Goal: Find specific page/section: Find specific page/section

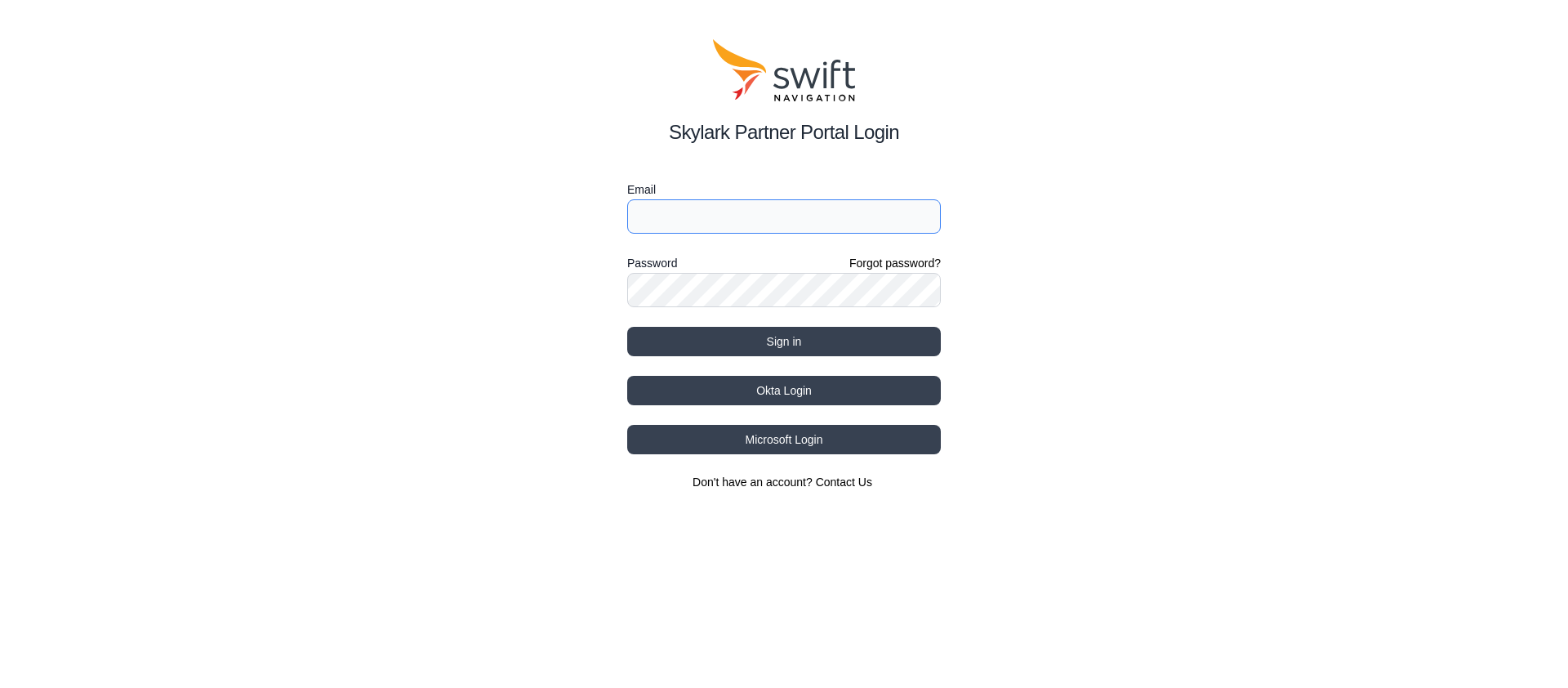
click at [678, 212] on input "Email" at bounding box center [784, 216] width 314 height 35
type input "[EMAIL_ADDRESS][PERSON_NAME][DOMAIN_NAME]"
click at [627, 327] on button "Sign in" at bounding box center [784, 341] width 314 height 29
select select
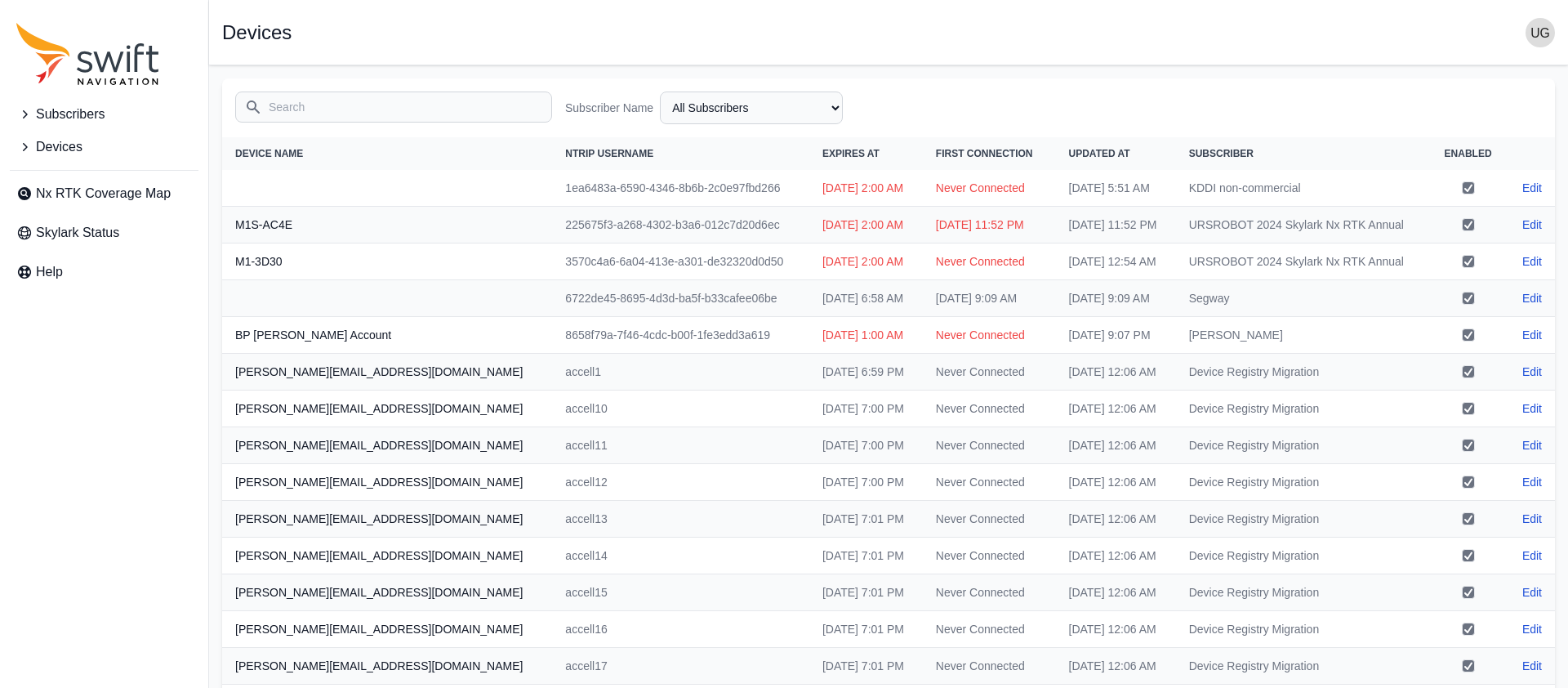
click at [295, 110] on input "Search" at bounding box center [393, 107] width 316 height 31
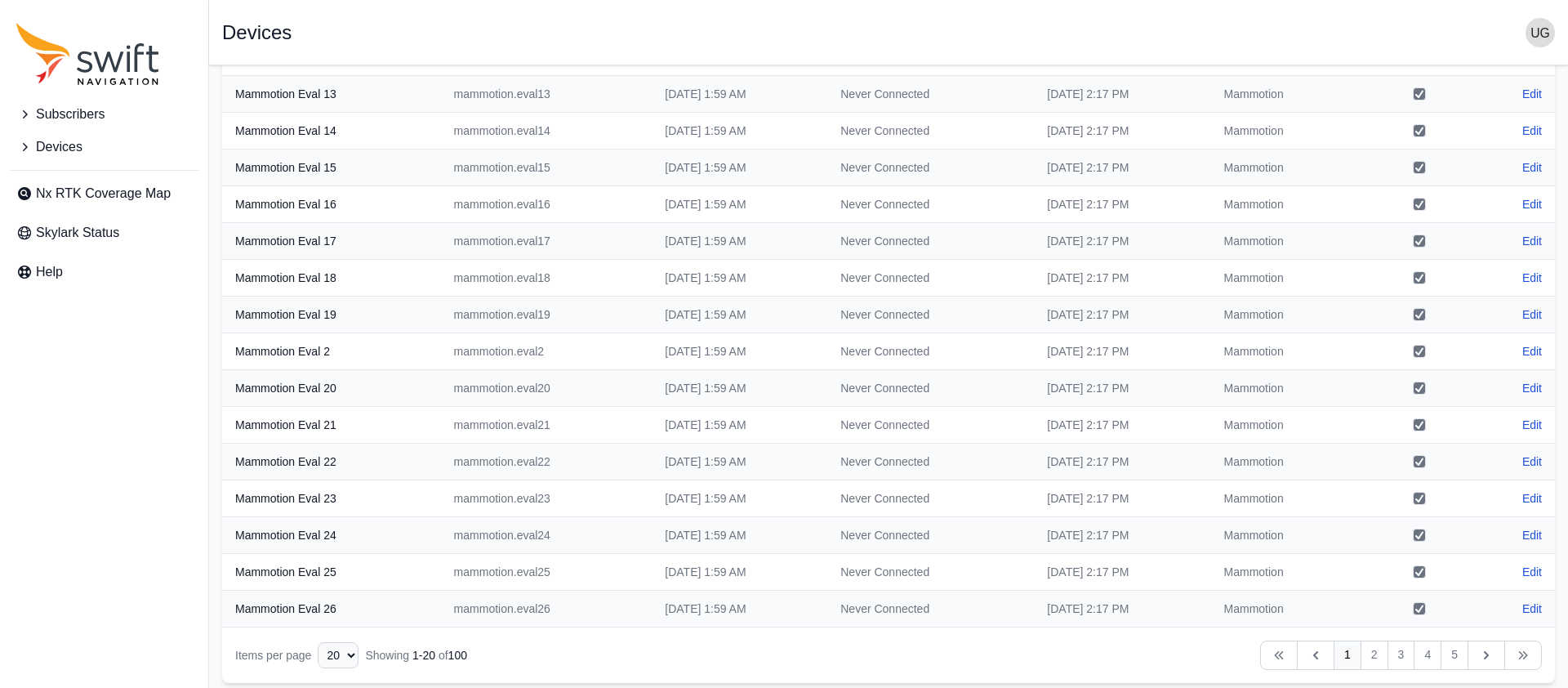
scroll to position [286, 0]
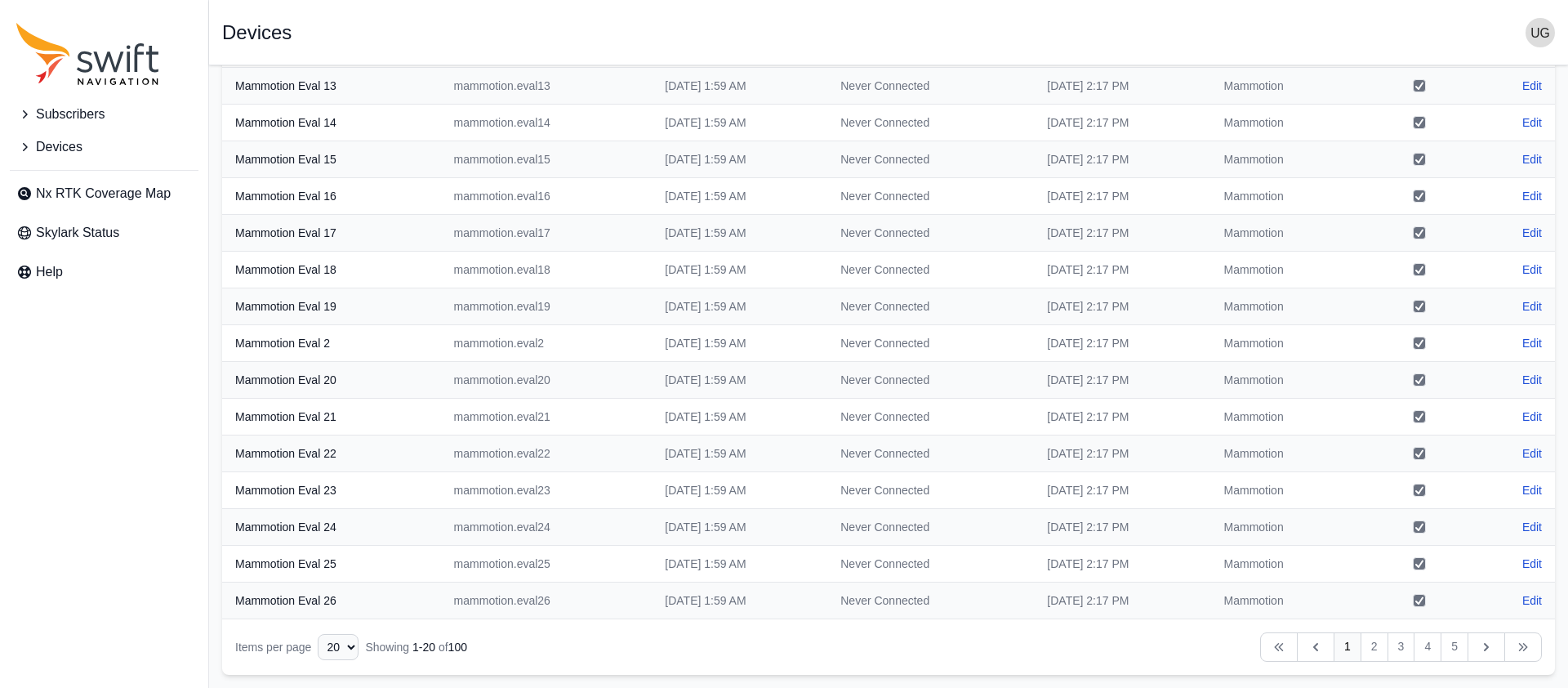
type input "mamm"
click at [335, 647] on select "10 15 20 25 50" at bounding box center [338, 647] width 41 height 26
select select "50"
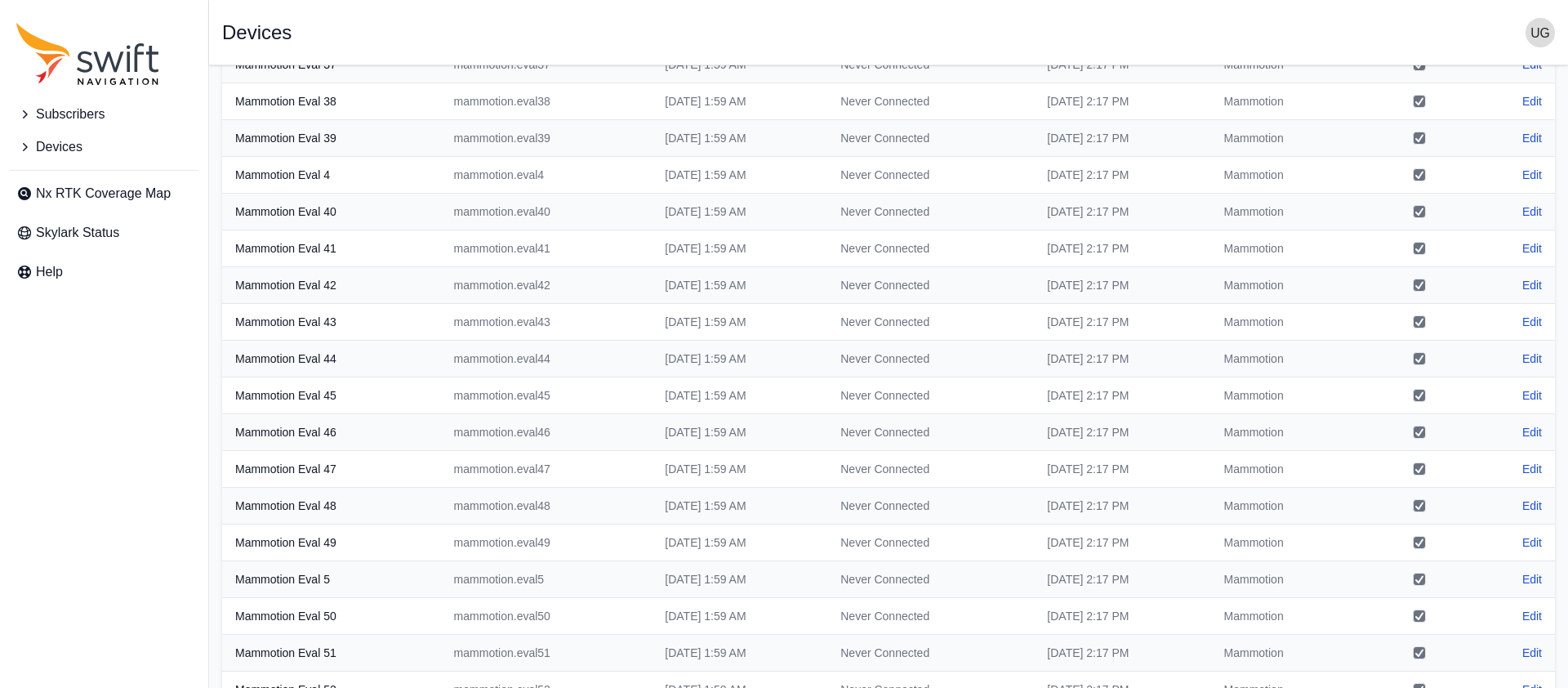
scroll to position [1389, 0]
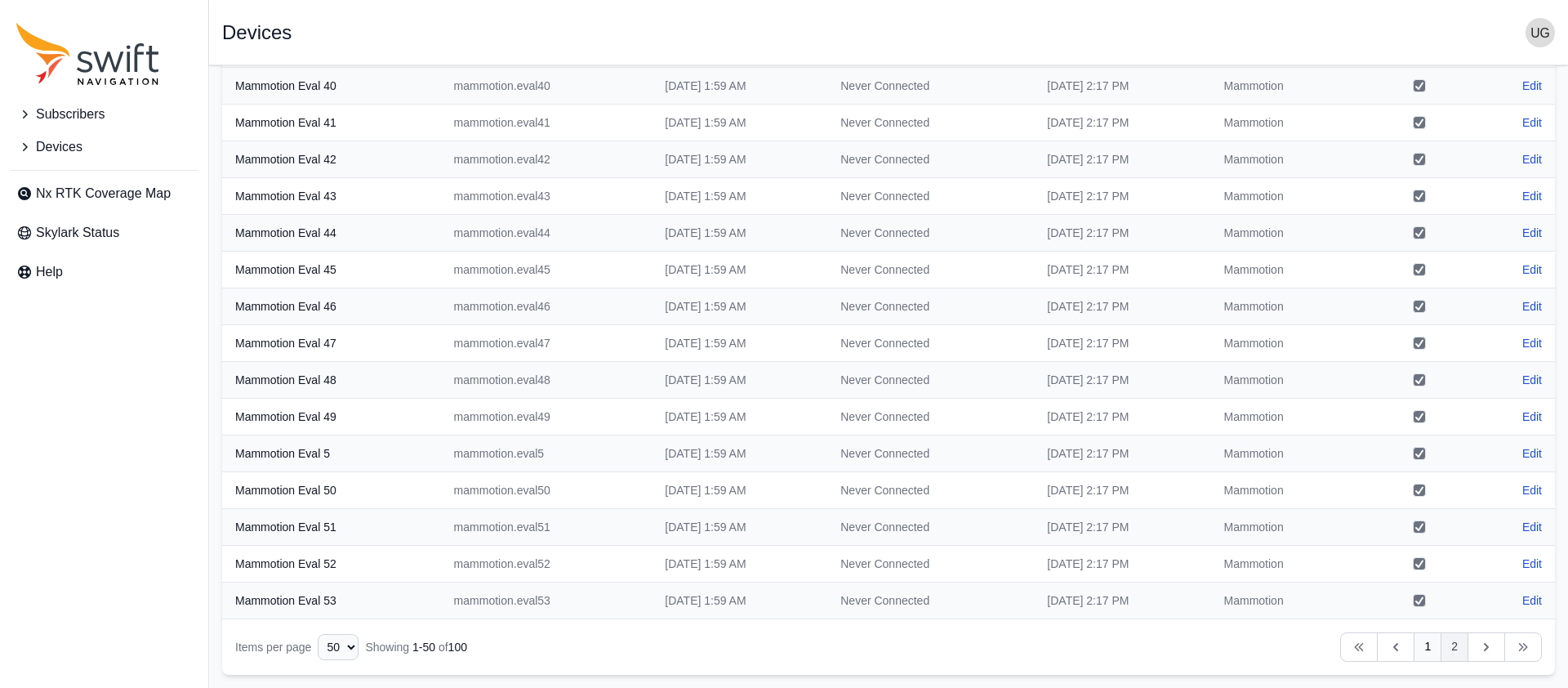
click at [1459, 647] on link "2" at bounding box center [1454, 647] width 28 height 29
